Goal: Task Accomplishment & Management: Use online tool/utility

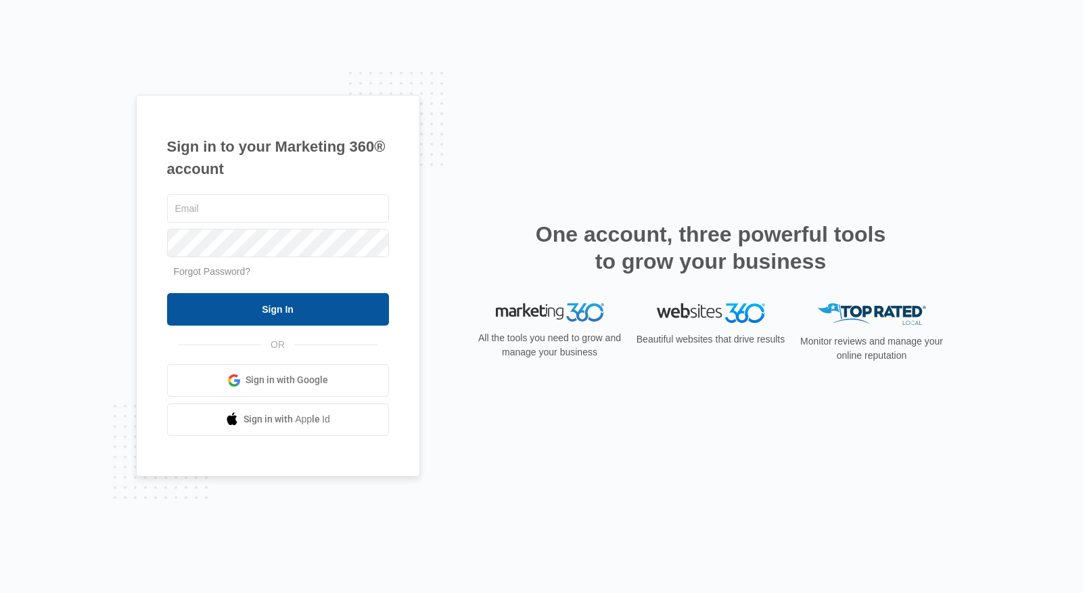
type input "claude@shuttersandmore.com"
click at [284, 309] on input "Sign In" at bounding box center [278, 309] width 222 height 32
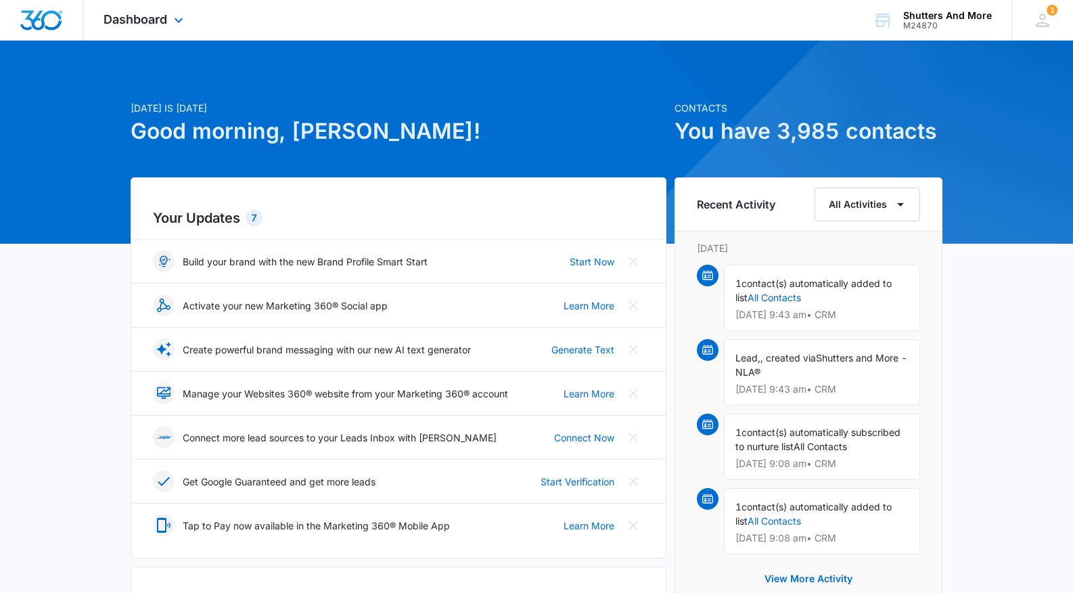
click at [146, 29] on div "Dashboard Apps Reputation Websites Forms CRM Email Social Shop POS Content Ads …" at bounding box center [145, 20] width 124 height 40
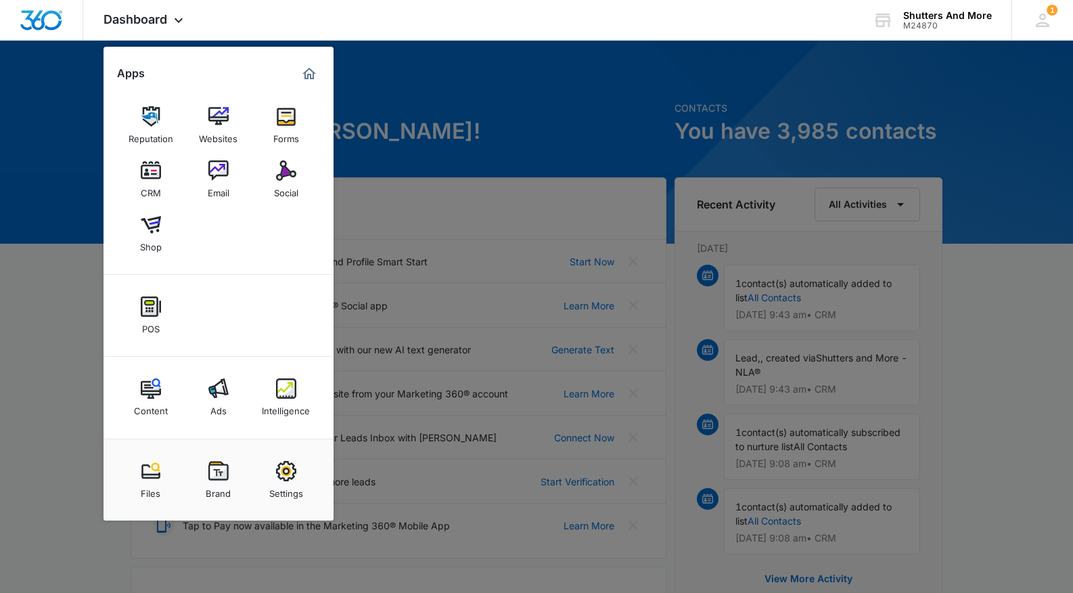
click at [21, 308] on div at bounding box center [536, 296] width 1073 height 593
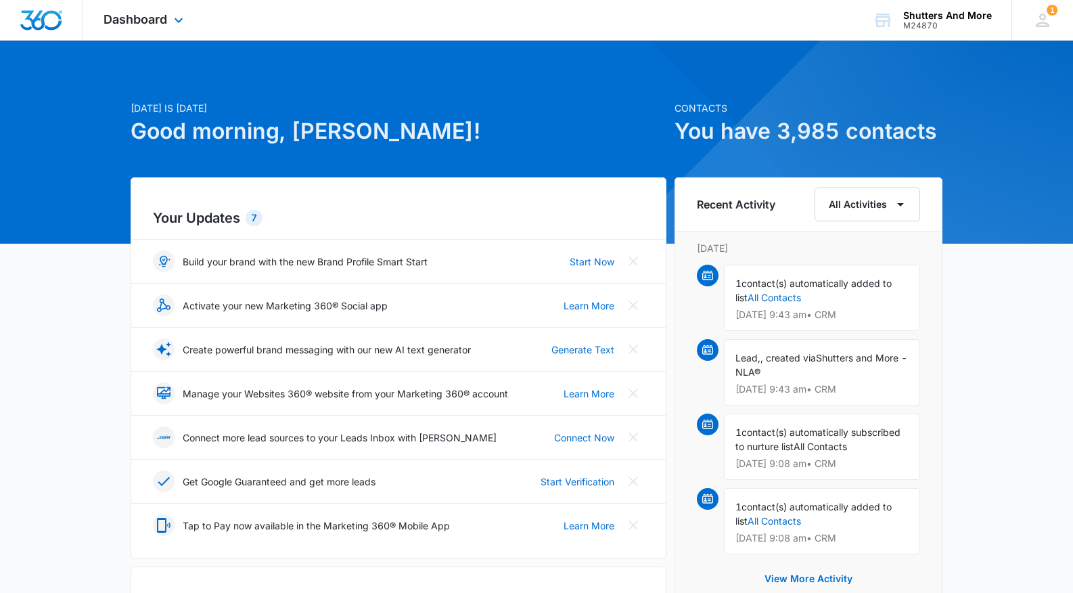
click at [147, 27] on div "Dashboard Apps Reputation Websites Forms CRM Email Social Shop POS Content Ads …" at bounding box center [145, 20] width 124 height 40
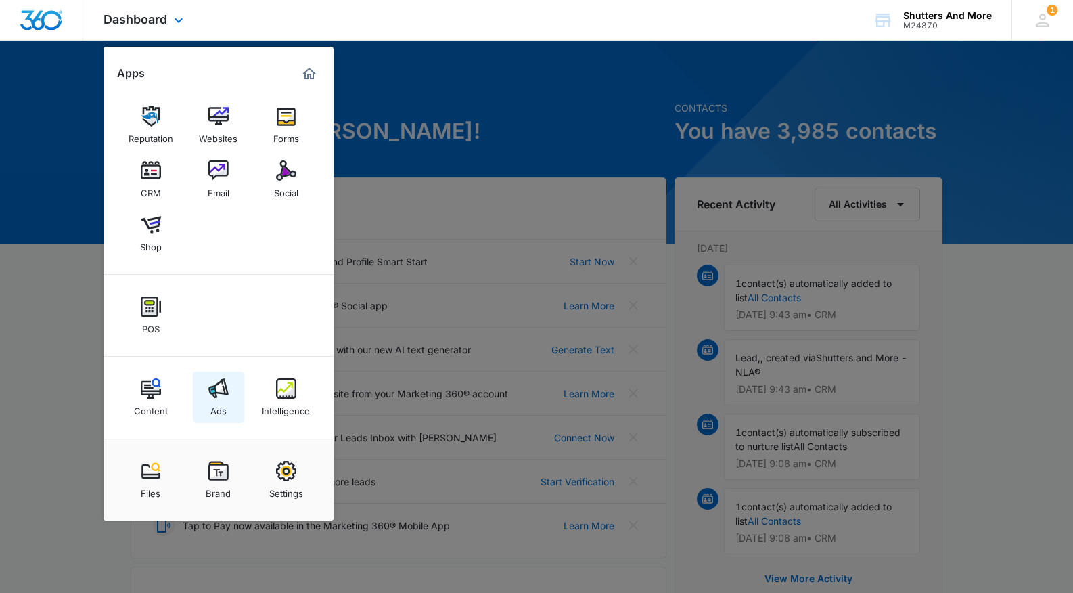
click at [219, 391] on img at bounding box center [218, 388] width 20 height 20
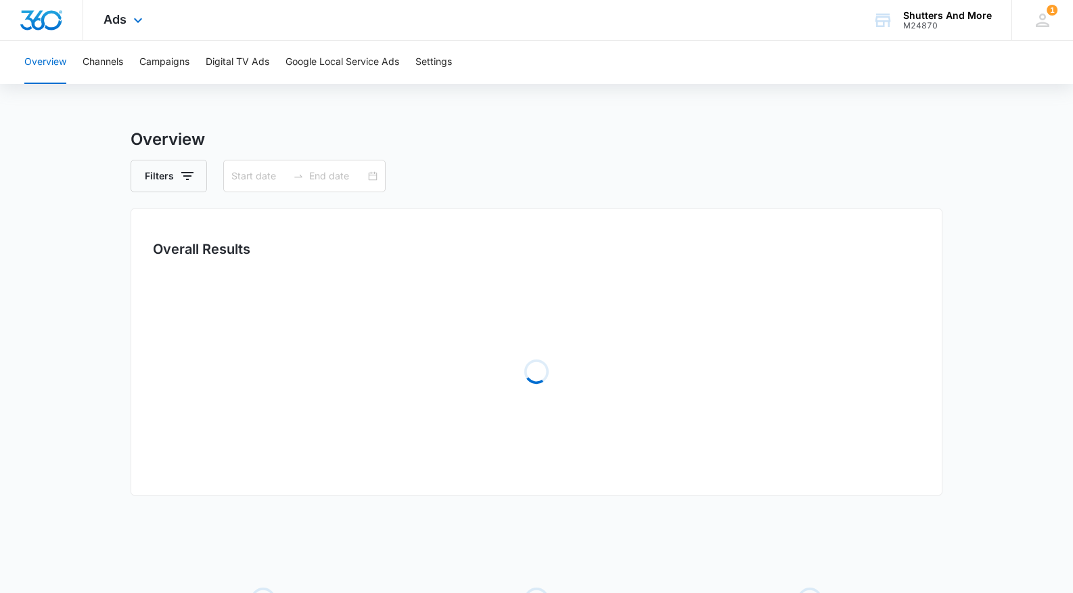
type input "05/01/2025"
type input "05/29/2025"
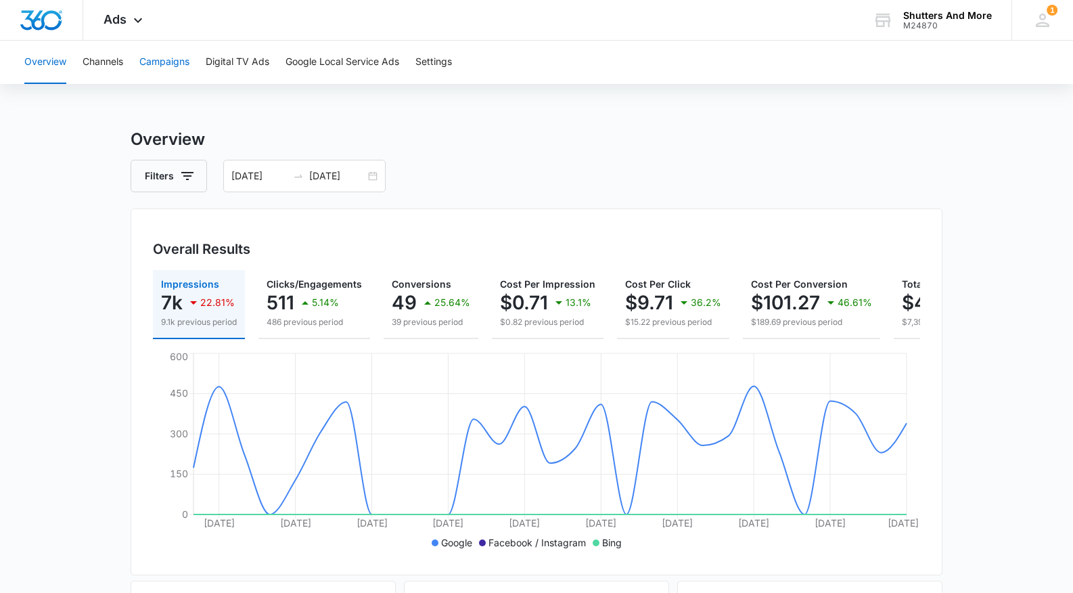
click at [181, 58] on button "Campaigns" at bounding box center [164, 62] width 50 height 43
click at [189, 49] on button "Campaigns" at bounding box center [164, 62] width 50 height 43
